Goal: Task Accomplishment & Management: Manage account settings

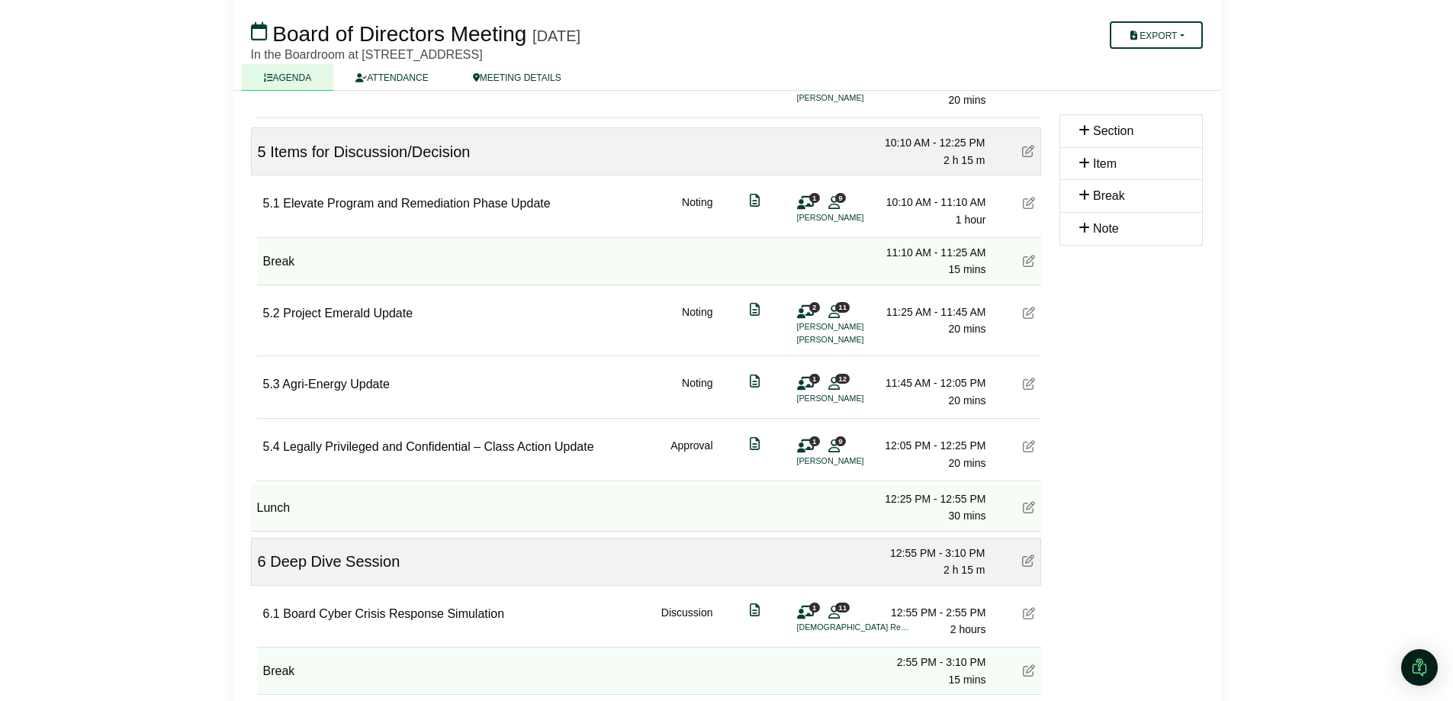
scroll to position [896, 0]
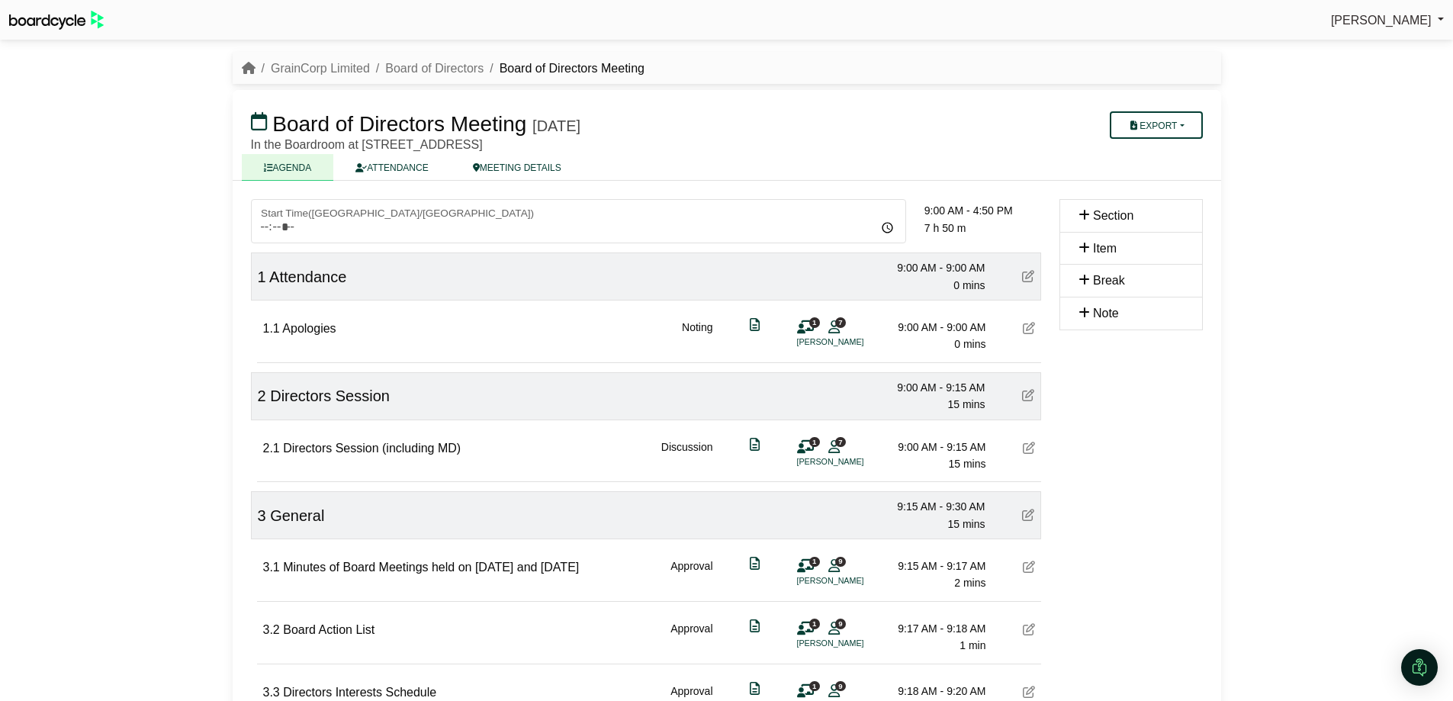
scroll to position [896, 0]
